Goal: Check status: Check status

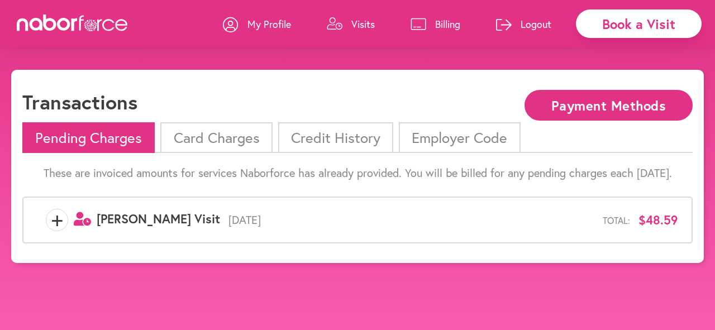
click at [340, 139] on li "Credit History" at bounding box center [335, 137] width 115 height 31
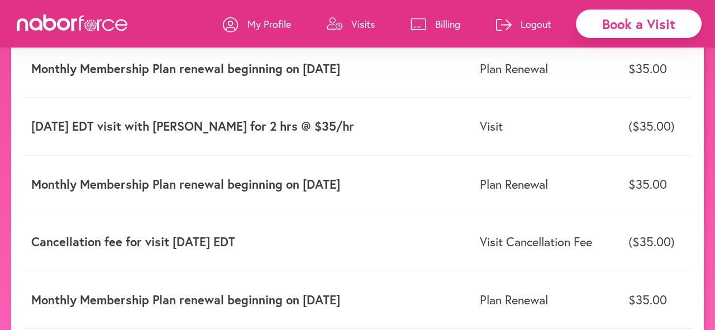
scroll to position [497, 0]
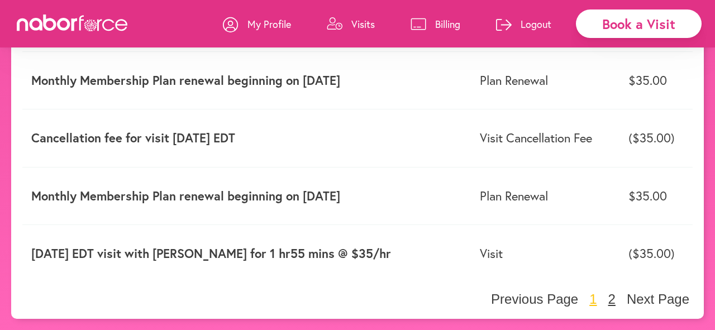
click at [607, 301] on button "2" at bounding box center [612, 299] width 14 height 17
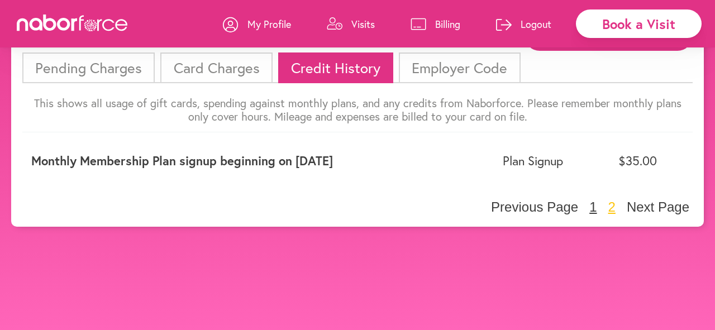
click at [591, 211] on button "1" at bounding box center [593, 207] width 14 height 17
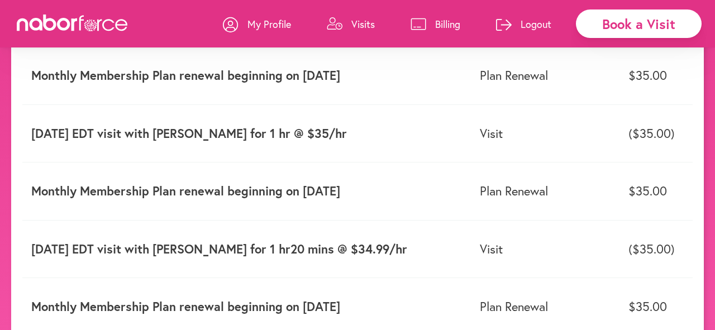
scroll to position [0, 0]
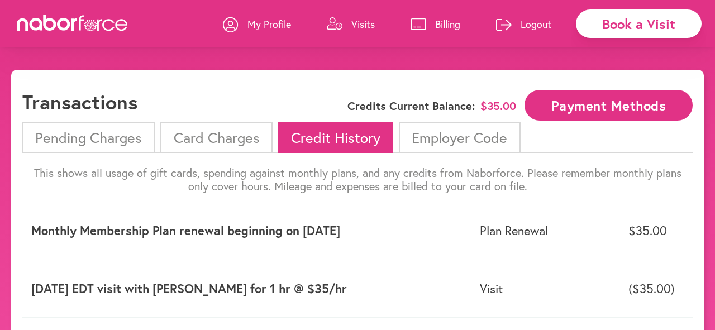
click at [270, 25] on p "My Profile" at bounding box center [269, 23] width 44 height 13
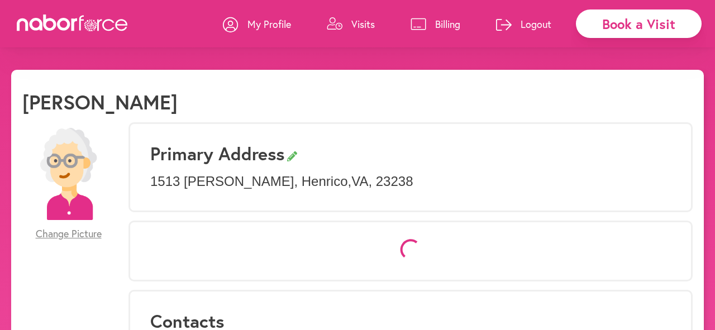
select select "*"
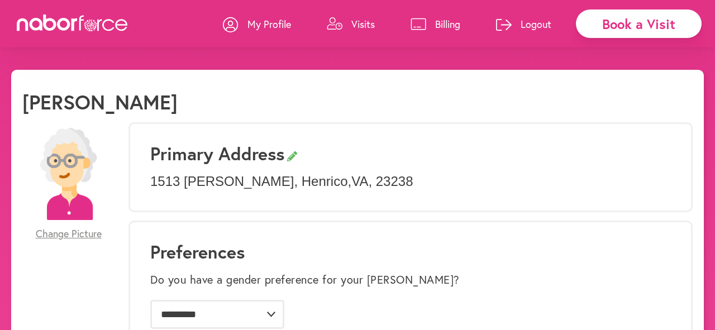
click at [439, 21] on p "Billing" at bounding box center [447, 23] width 25 height 13
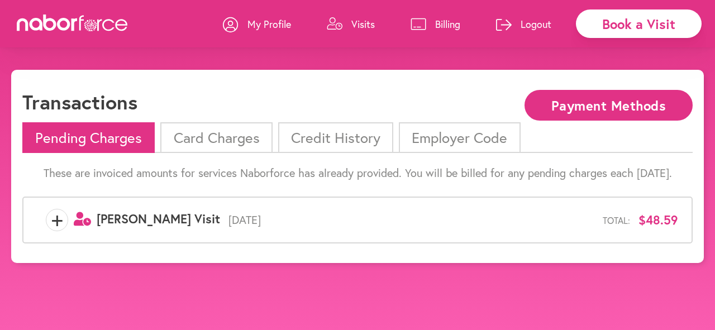
scroll to position [70, 0]
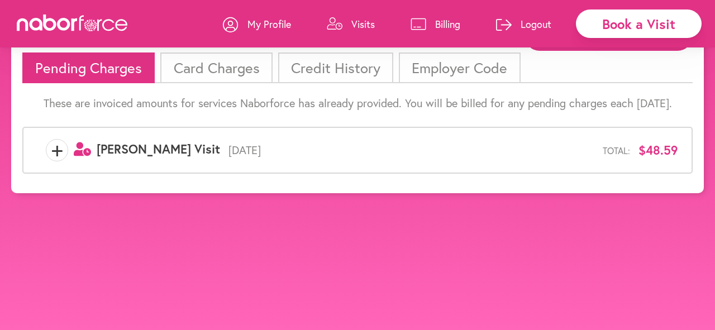
click at [220, 155] on span "[DATE]" at bounding box center [411, 150] width 383 height 13
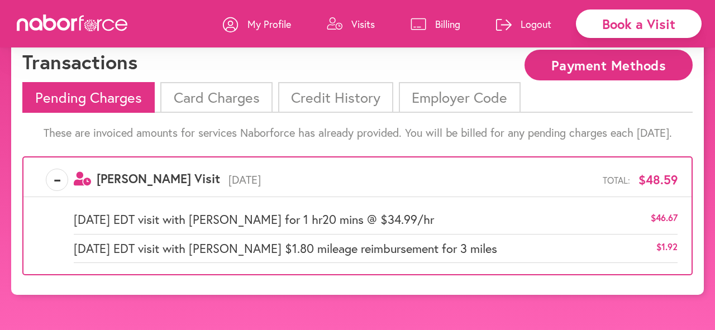
scroll to position [23, 0]
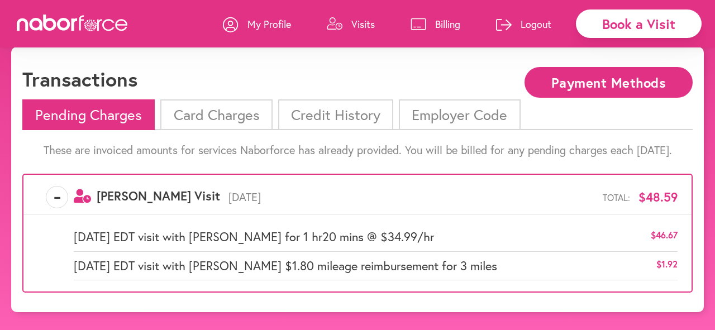
click at [251, 25] on p "My Profile" at bounding box center [269, 23] width 44 height 13
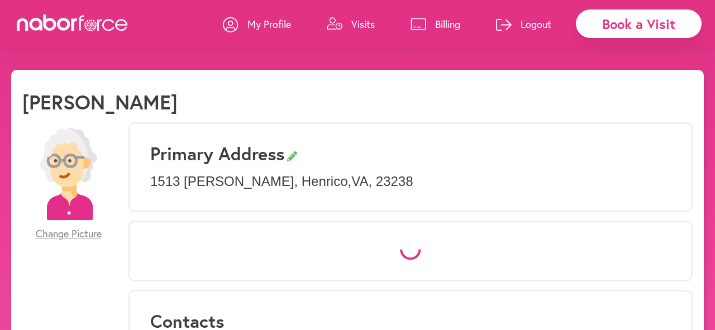
select select "*"
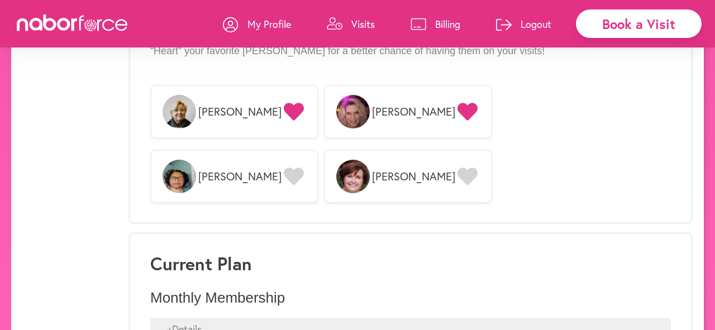
scroll to position [1006, 0]
click at [275, 317] on div "+ Details" at bounding box center [410, 328] width 521 height 23
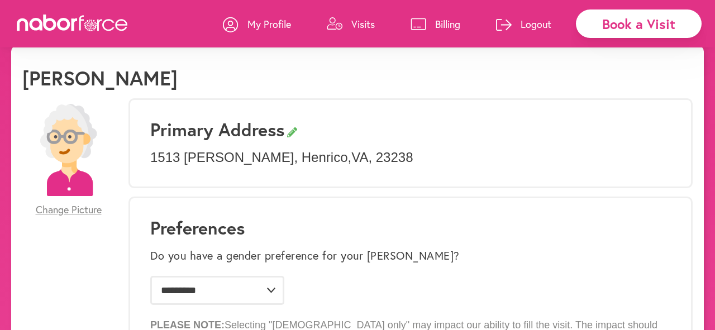
scroll to position [17, 0]
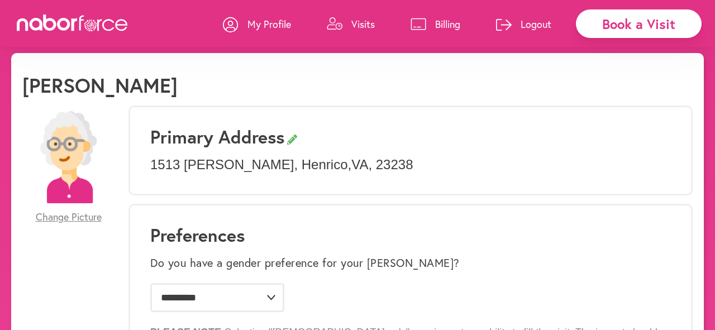
click at [360, 25] on p "Visits" at bounding box center [362, 23] width 23 height 13
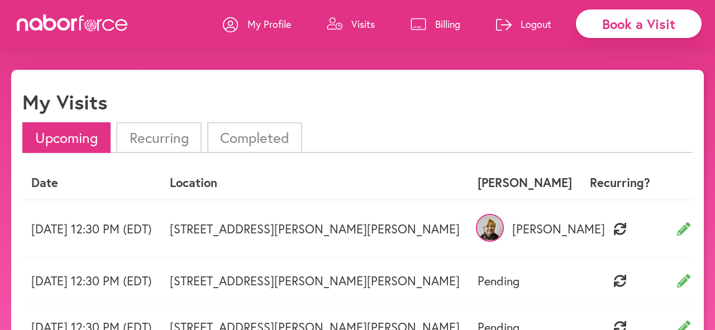
click at [168, 135] on li "Recurring" at bounding box center [158, 137] width 85 height 31
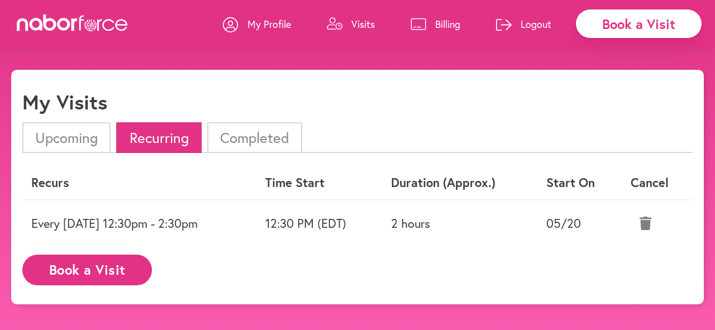
click at [242, 137] on li "Completed" at bounding box center [254, 137] width 95 height 31
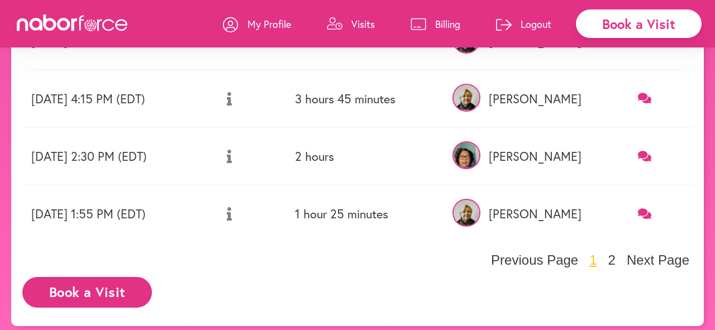
scroll to position [542, 0]
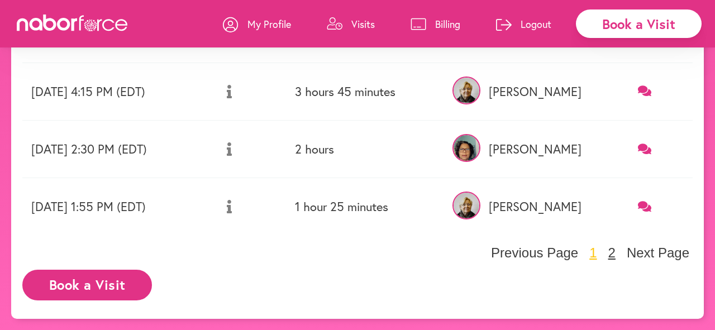
click at [612, 251] on button "2" at bounding box center [612, 253] width 14 height 17
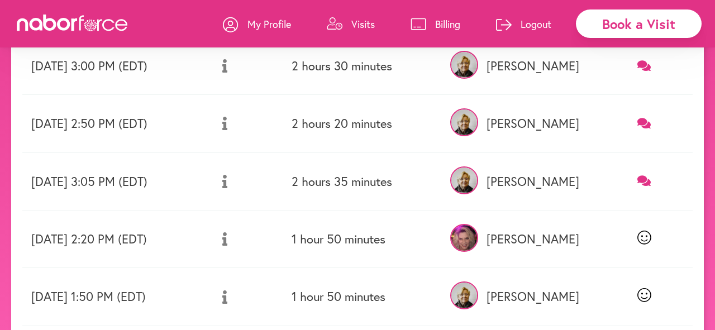
scroll to position [311, 0]
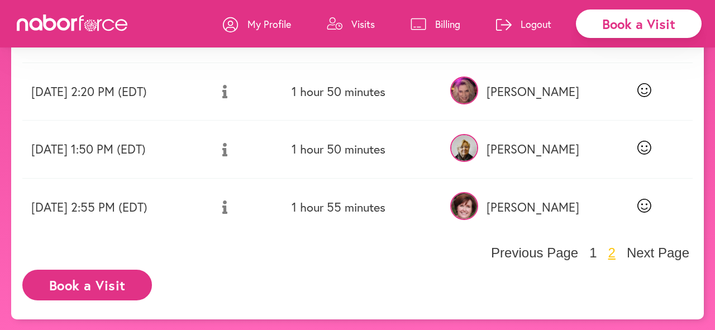
click at [420, 29] on icon at bounding box center [419, 24] width 16 height 12
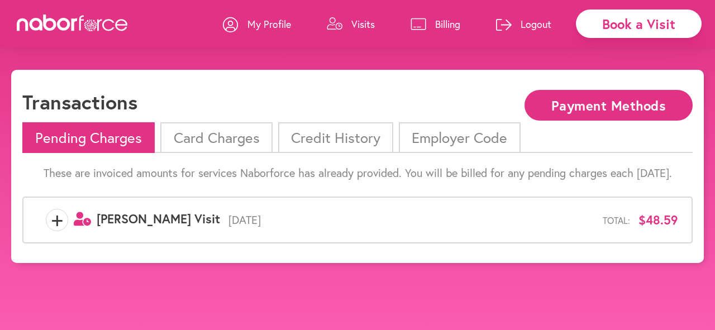
click at [236, 138] on li "Card Charges" at bounding box center [216, 137] width 112 height 31
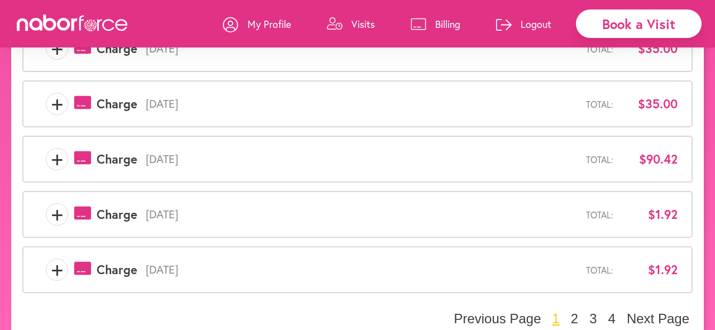
scroll to position [468, 0]
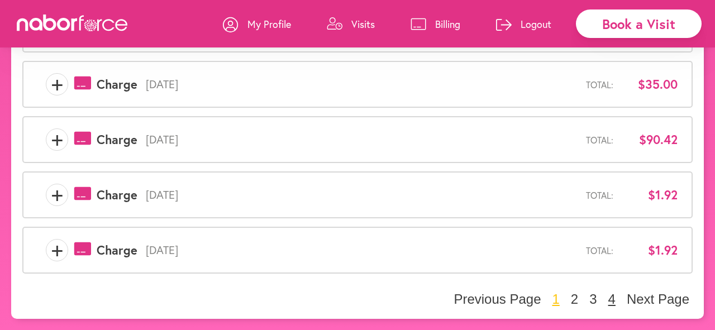
click at [614, 301] on button "4" at bounding box center [612, 299] width 14 height 17
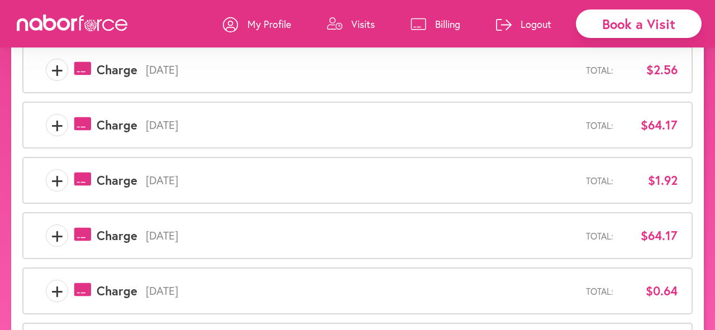
scroll to position [302, 0]
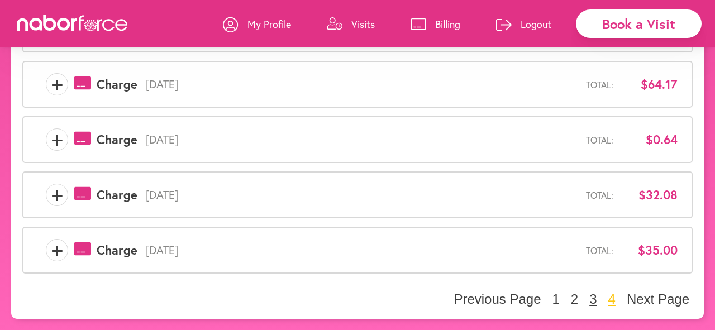
click at [593, 301] on button "3" at bounding box center [593, 299] width 14 height 17
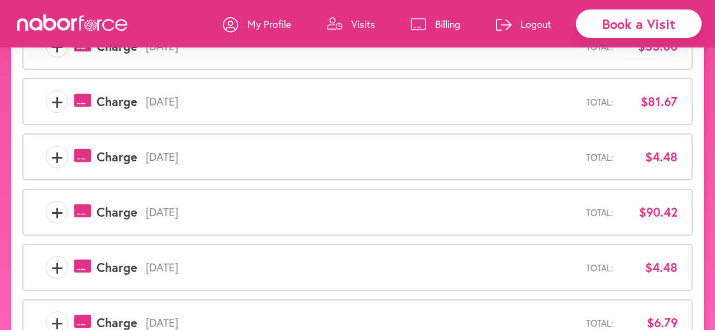
scroll to position [468, 0]
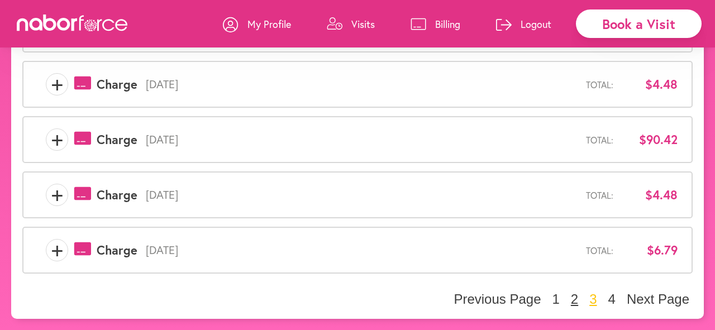
click at [574, 301] on button "2" at bounding box center [575, 299] width 14 height 17
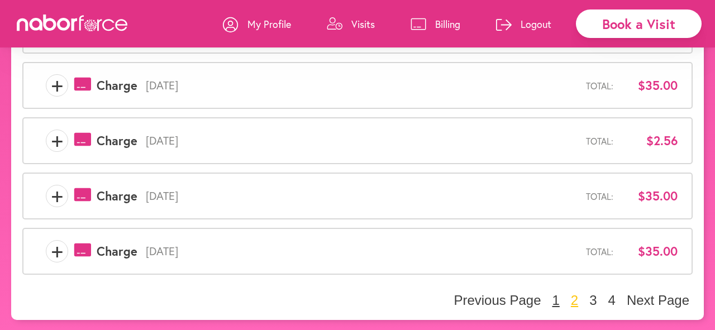
click at [557, 300] on button "1" at bounding box center [556, 300] width 14 height 17
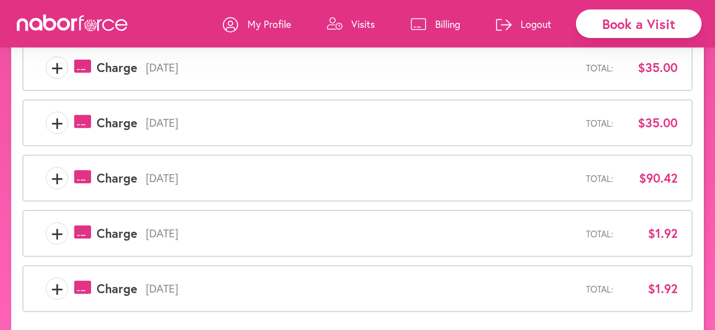
scroll to position [468, 0]
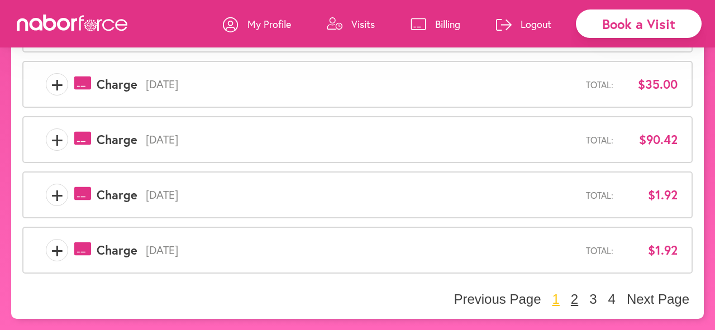
click at [574, 299] on button "2" at bounding box center [575, 299] width 14 height 17
click at [557, 300] on button "1" at bounding box center [556, 299] width 14 height 17
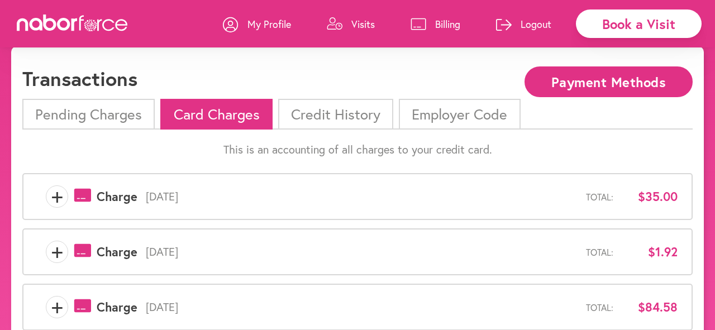
scroll to position [0, 0]
